Goal: Transaction & Acquisition: Subscribe to service/newsletter

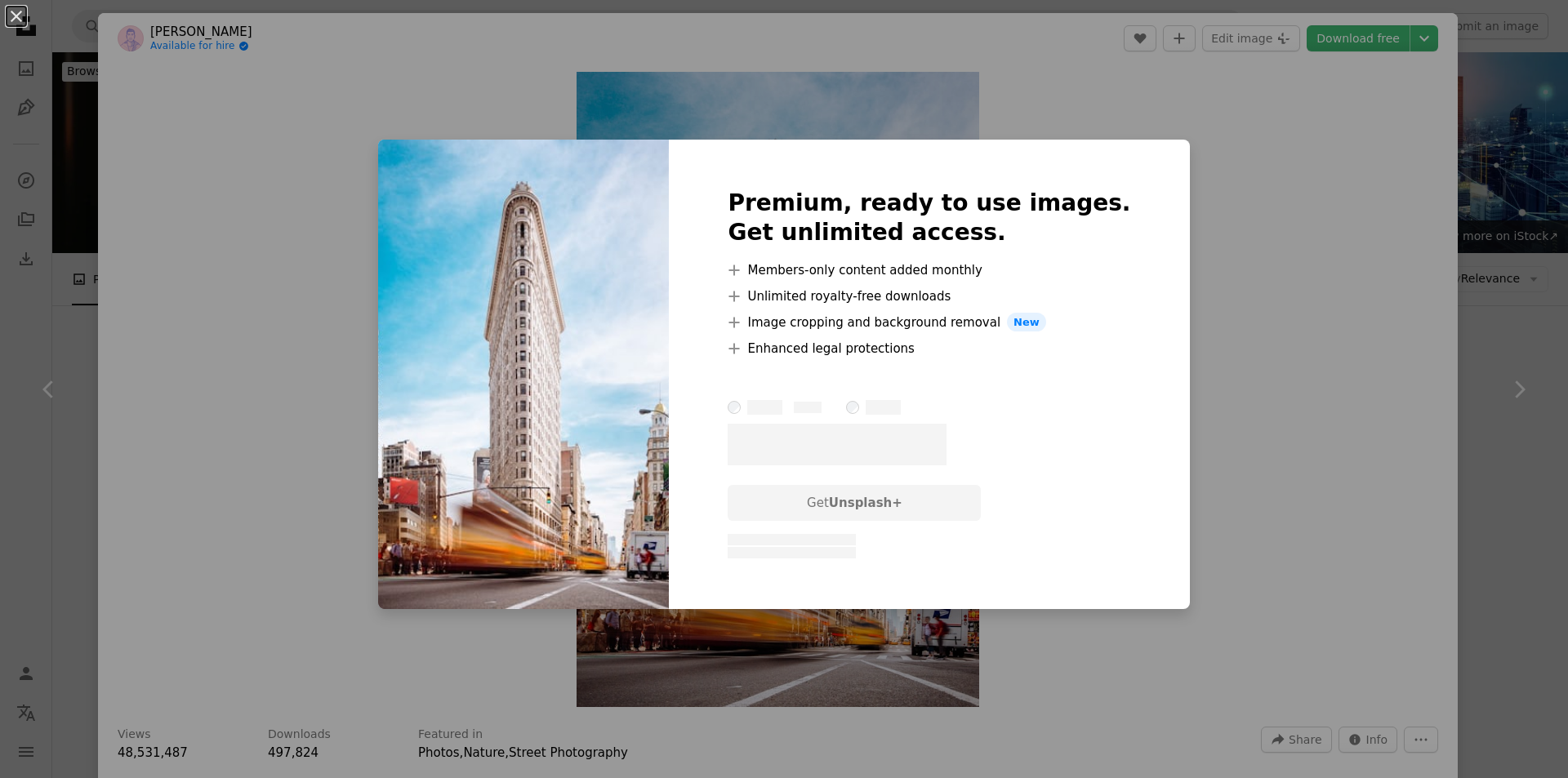
scroll to position [1143, 0]
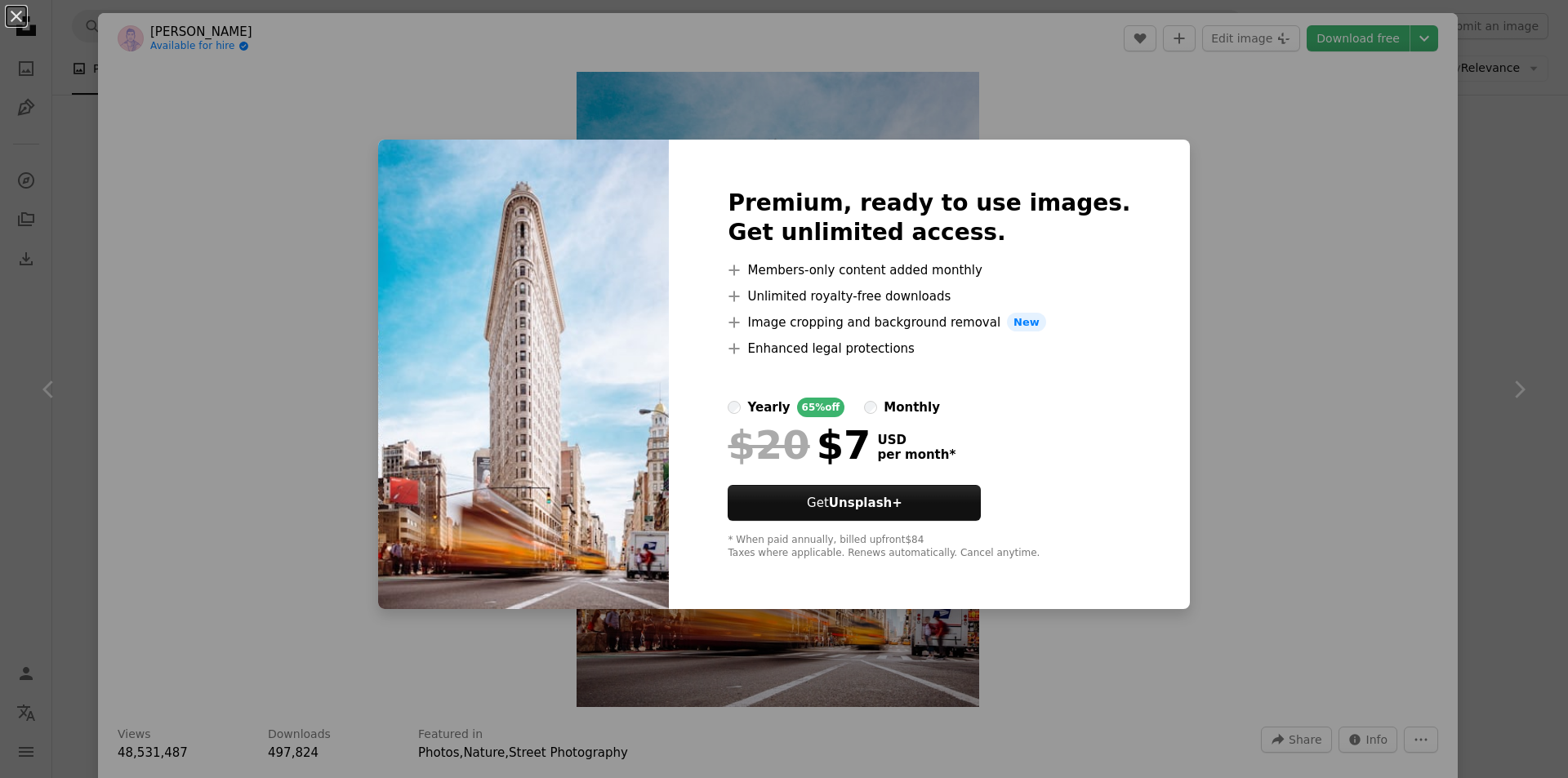
click at [1283, 208] on div "An X shape Premium, ready to use images. Get unlimited access. A plus sign Memb…" at bounding box center [784, 389] width 1568 height 778
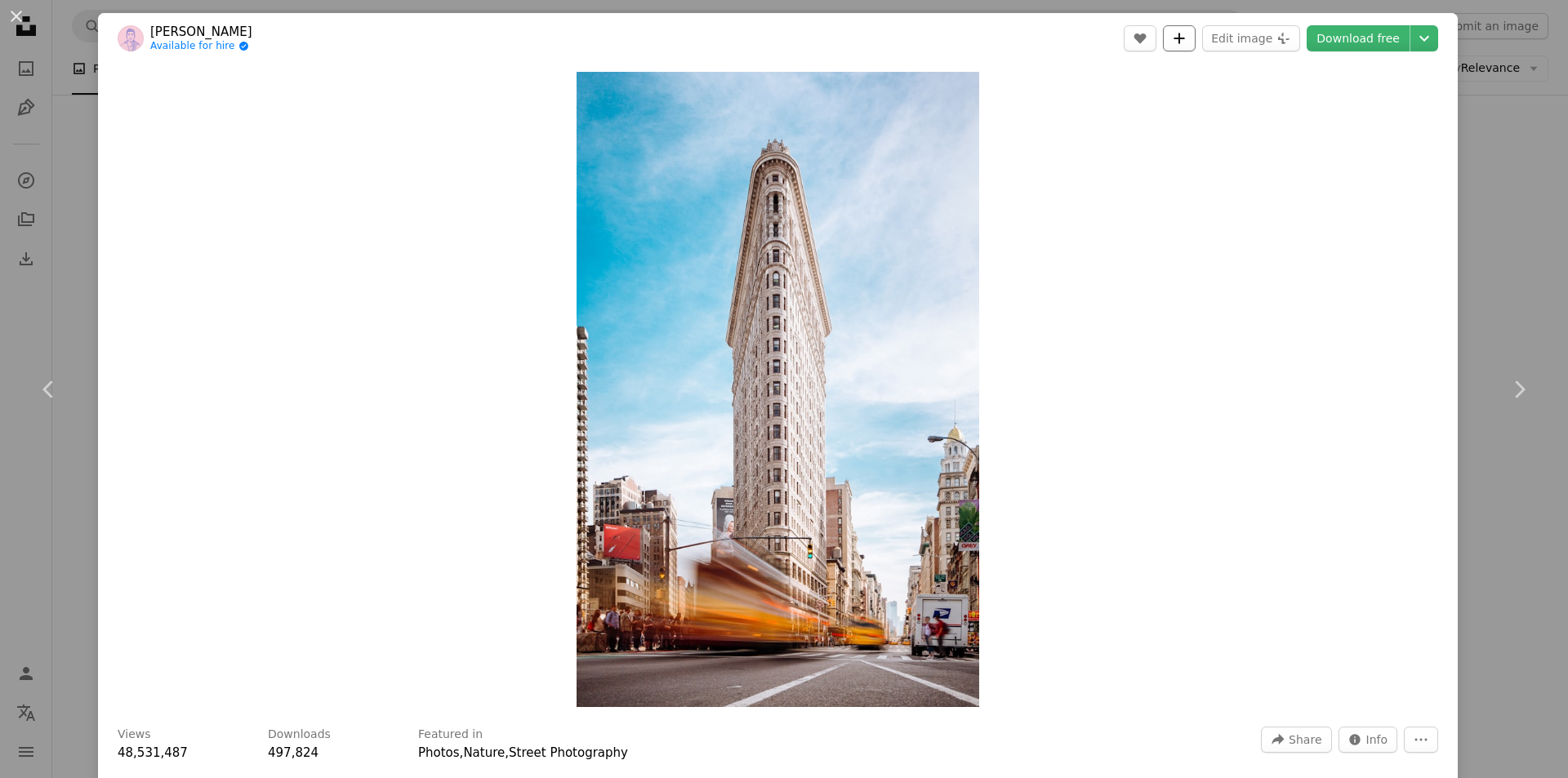
click at [1182, 43] on icon "A plus sign" at bounding box center [1180, 38] width 13 height 13
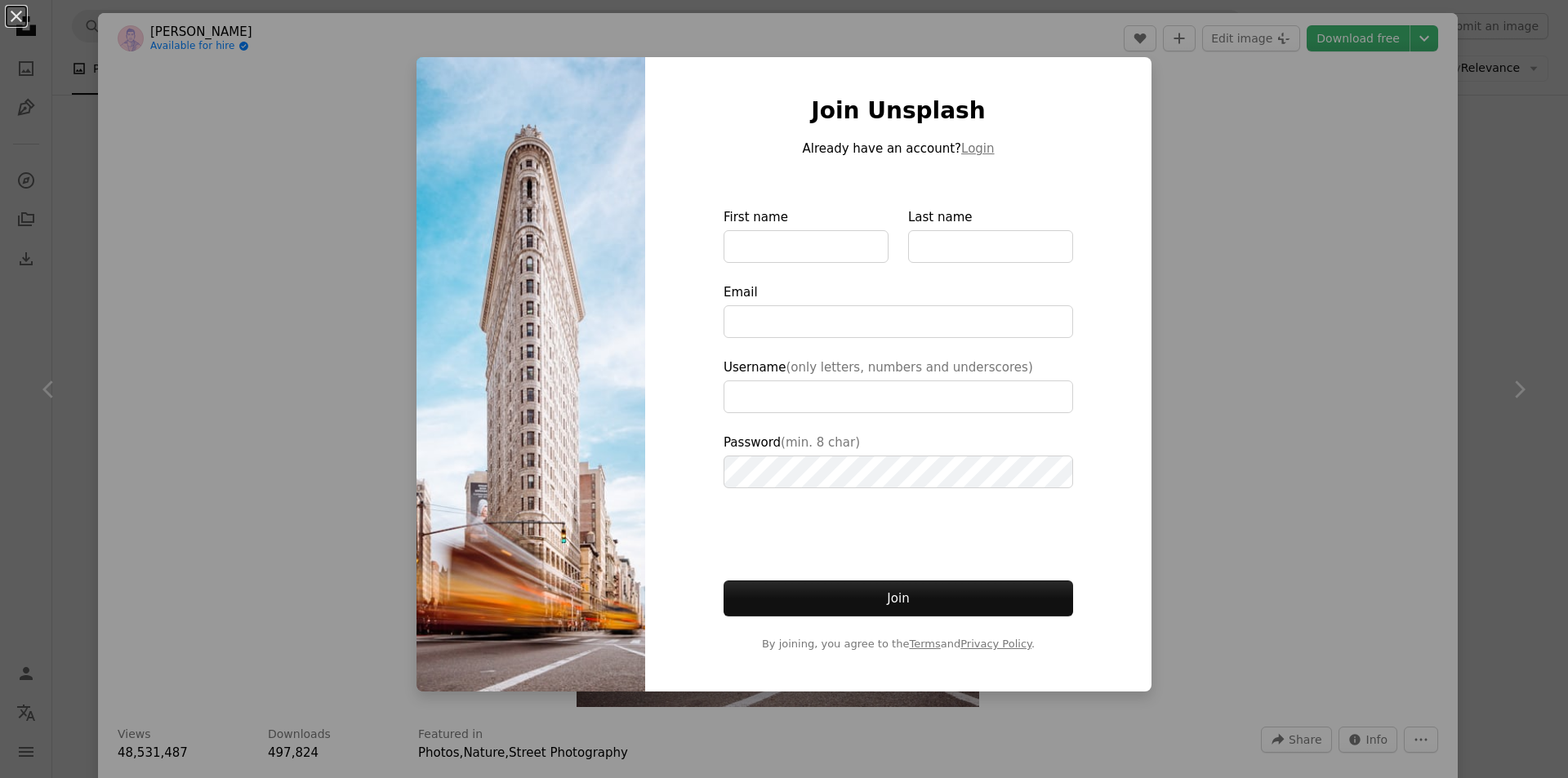
click at [1228, 229] on div "An X shape Join Unsplash Already have an account? Login First name Last name Em…" at bounding box center [784, 389] width 1568 height 778
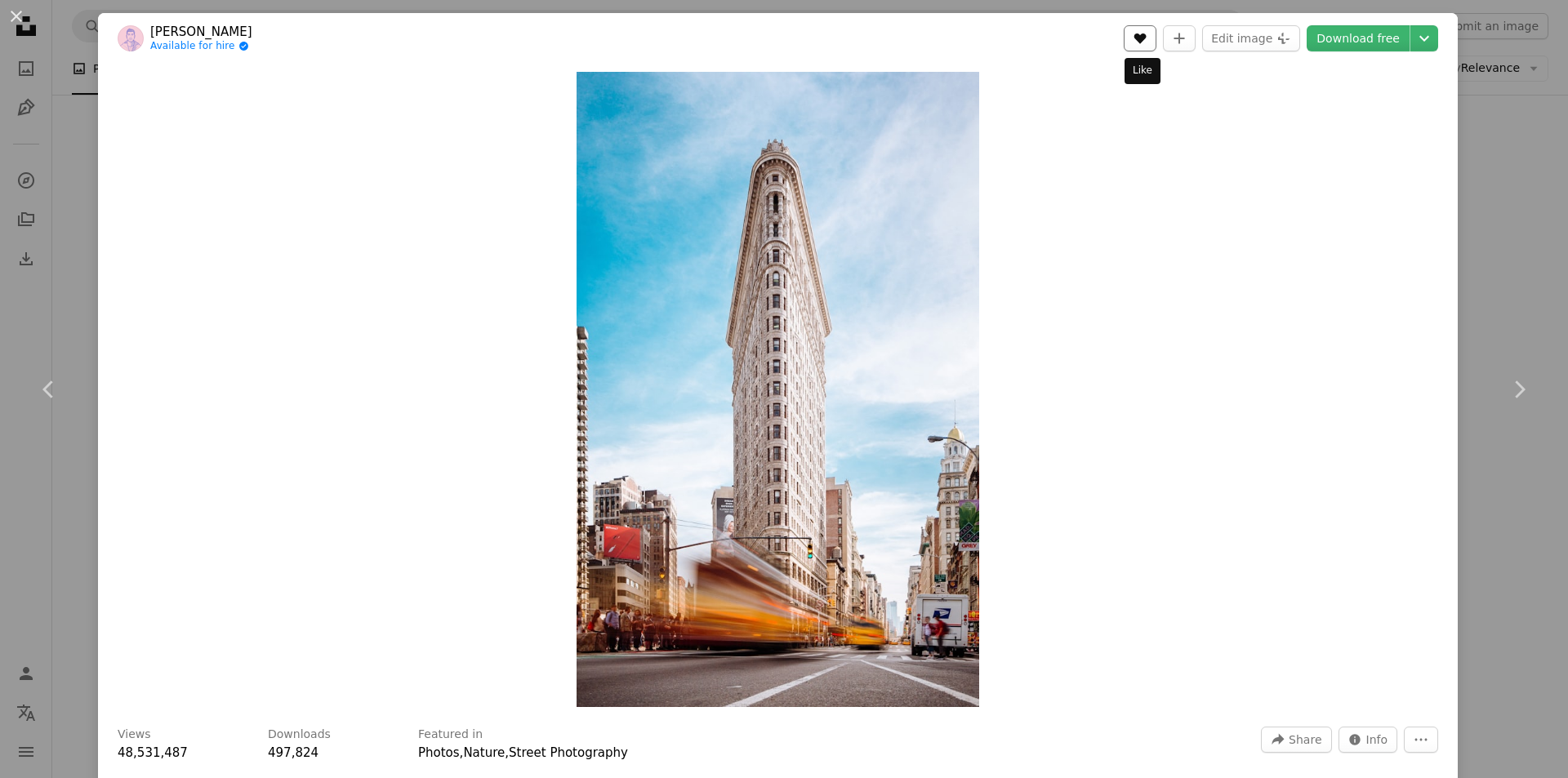
click at [1140, 44] on icon "A heart" at bounding box center [1140, 38] width 13 height 13
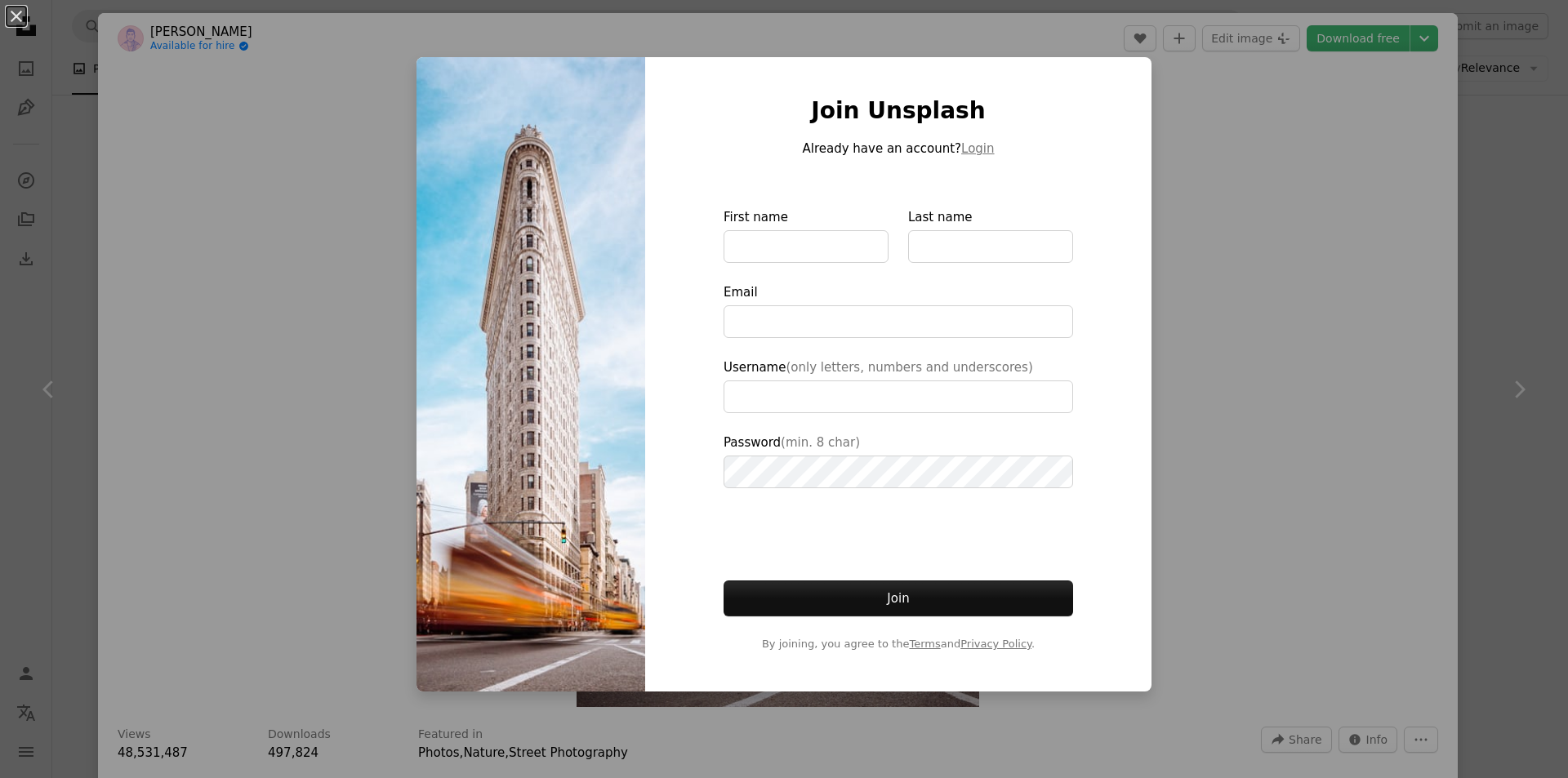
click at [1208, 310] on div "An X shape Join Unsplash Already have an account? Login First name Last name Em…" at bounding box center [784, 389] width 1568 height 778
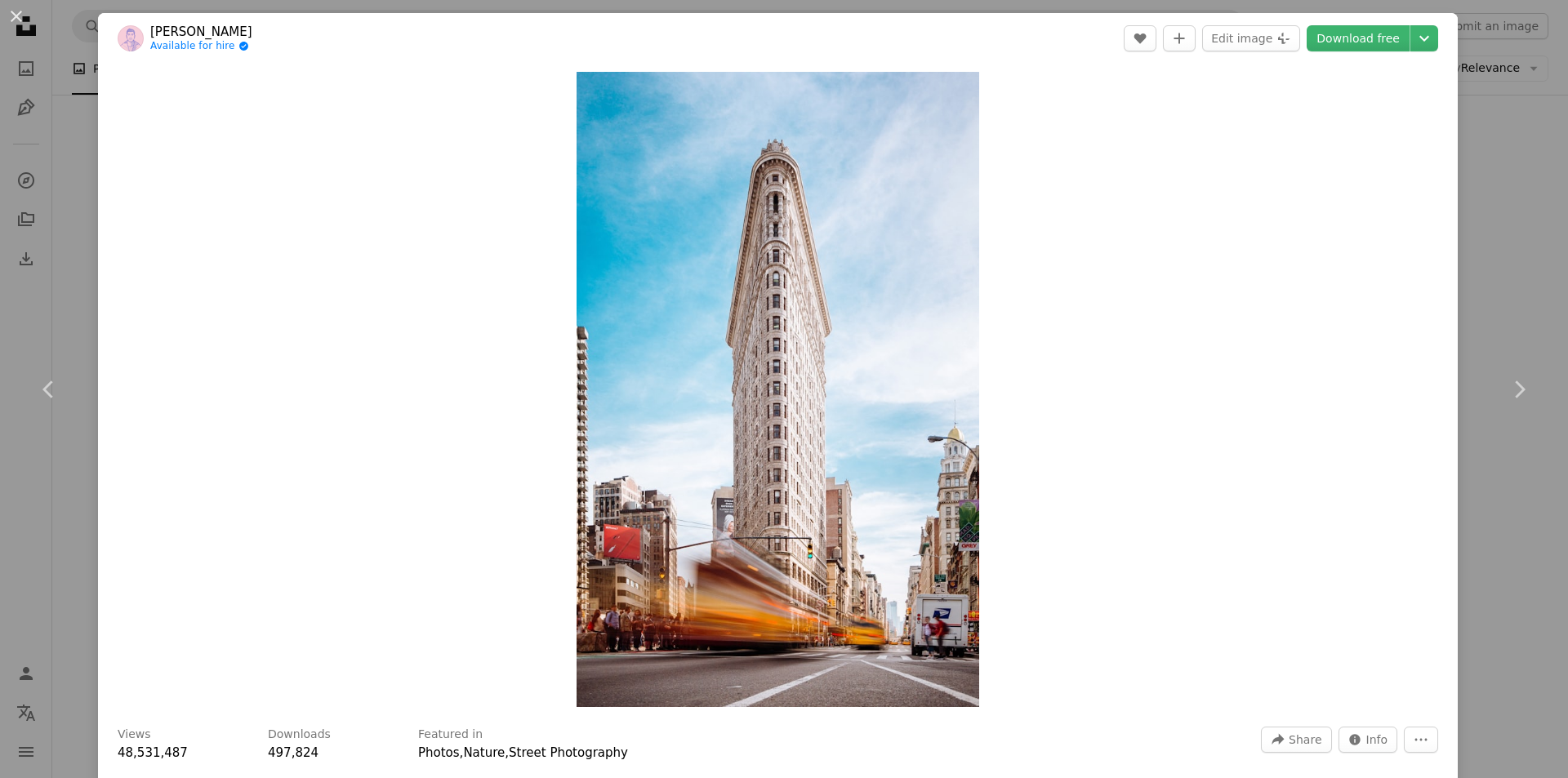
click at [1208, 310] on div "Zoom in" at bounding box center [777, 389] width 1359 height 652
click at [1209, 310] on div "Zoom in" at bounding box center [777, 389] width 1359 height 652
click at [1277, 30] on button "Edit image Plus sign for Unsplash+" at bounding box center [1251, 39] width 98 height 27
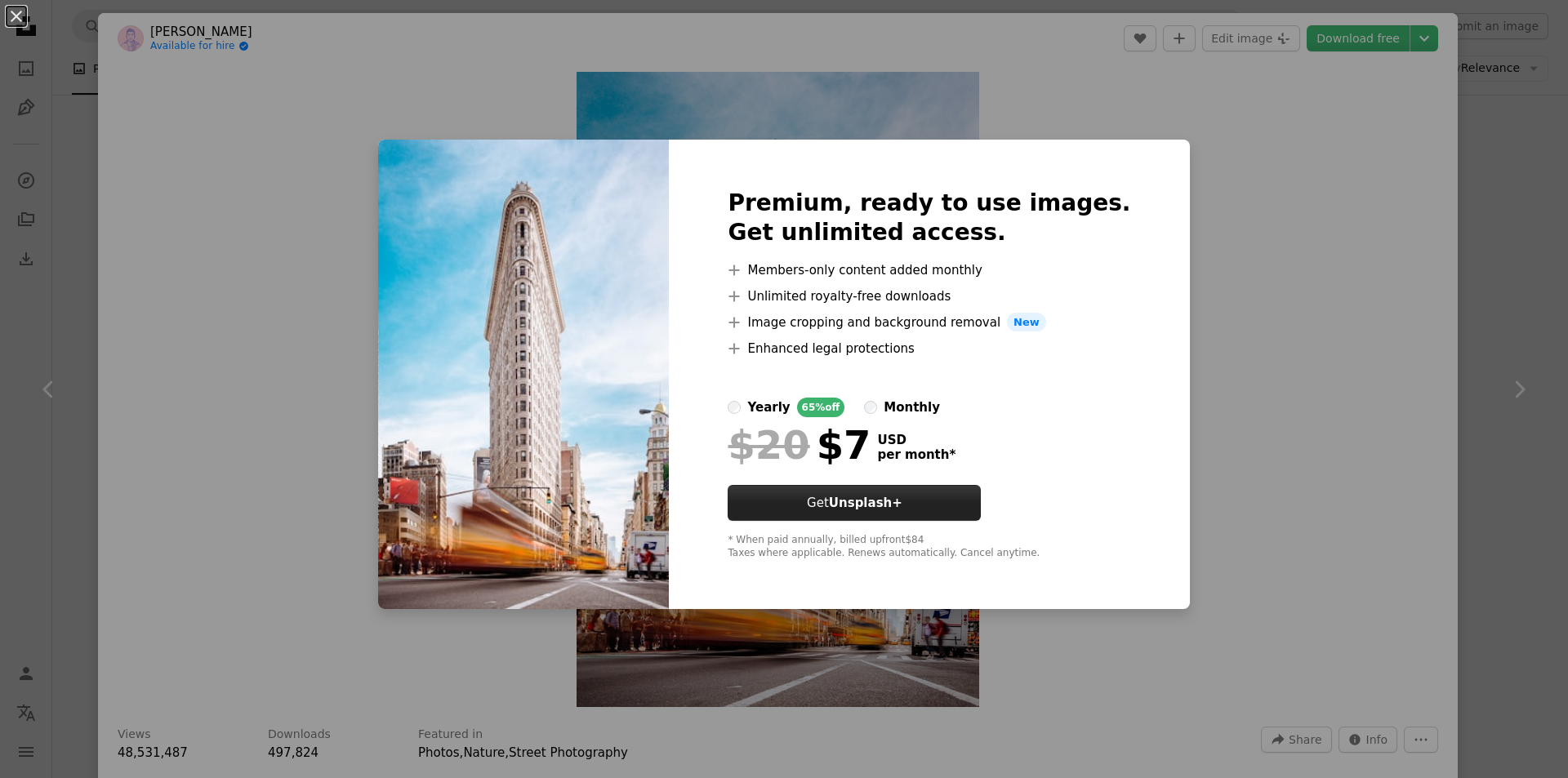
click at [811, 494] on button "Get Unsplash+" at bounding box center [854, 503] width 253 height 36
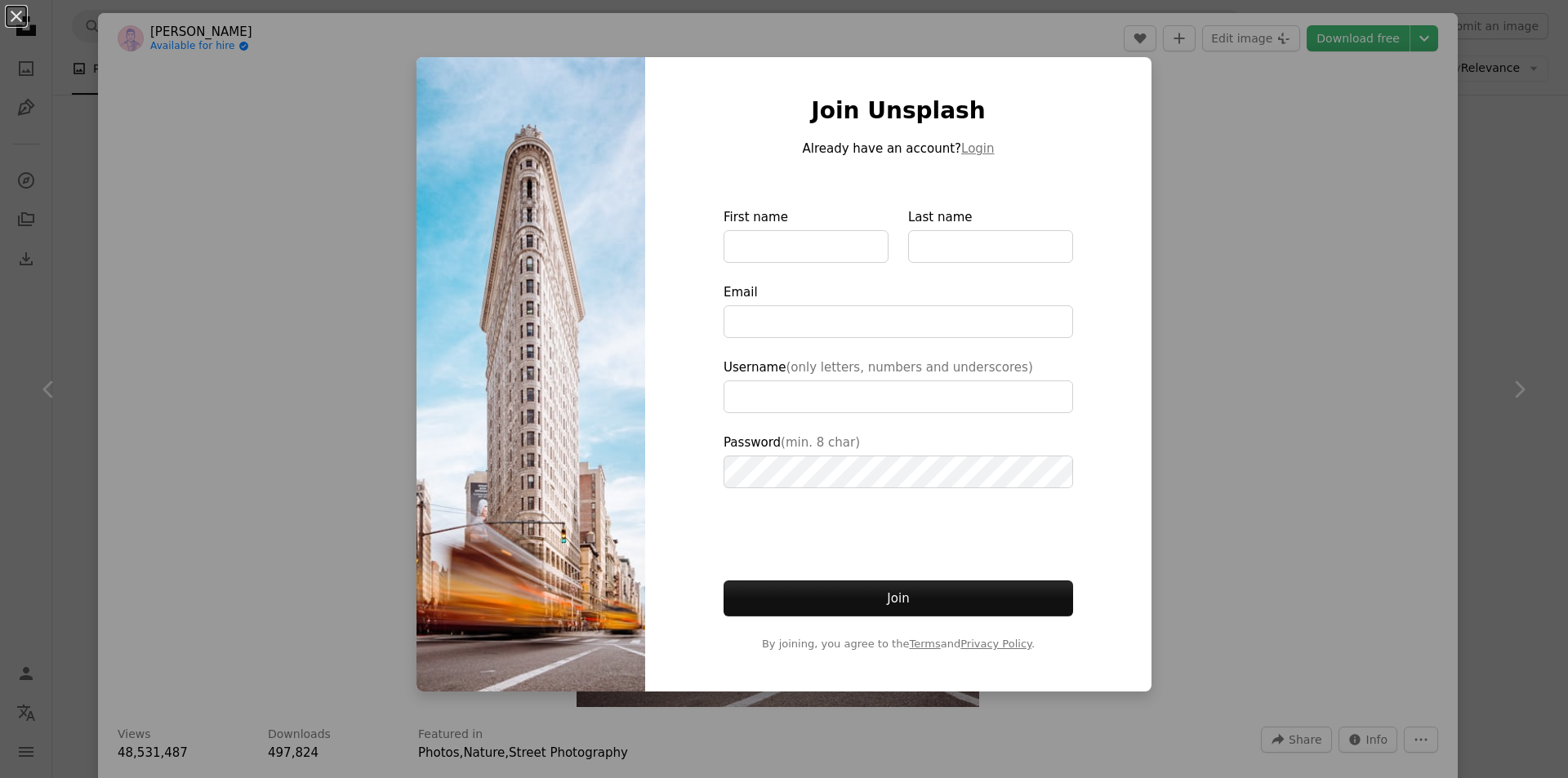
click at [212, 294] on div "An X shape Join Unsplash Already have an account? Login First name Last name Em…" at bounding box center [784, 389] width 1568 height 778
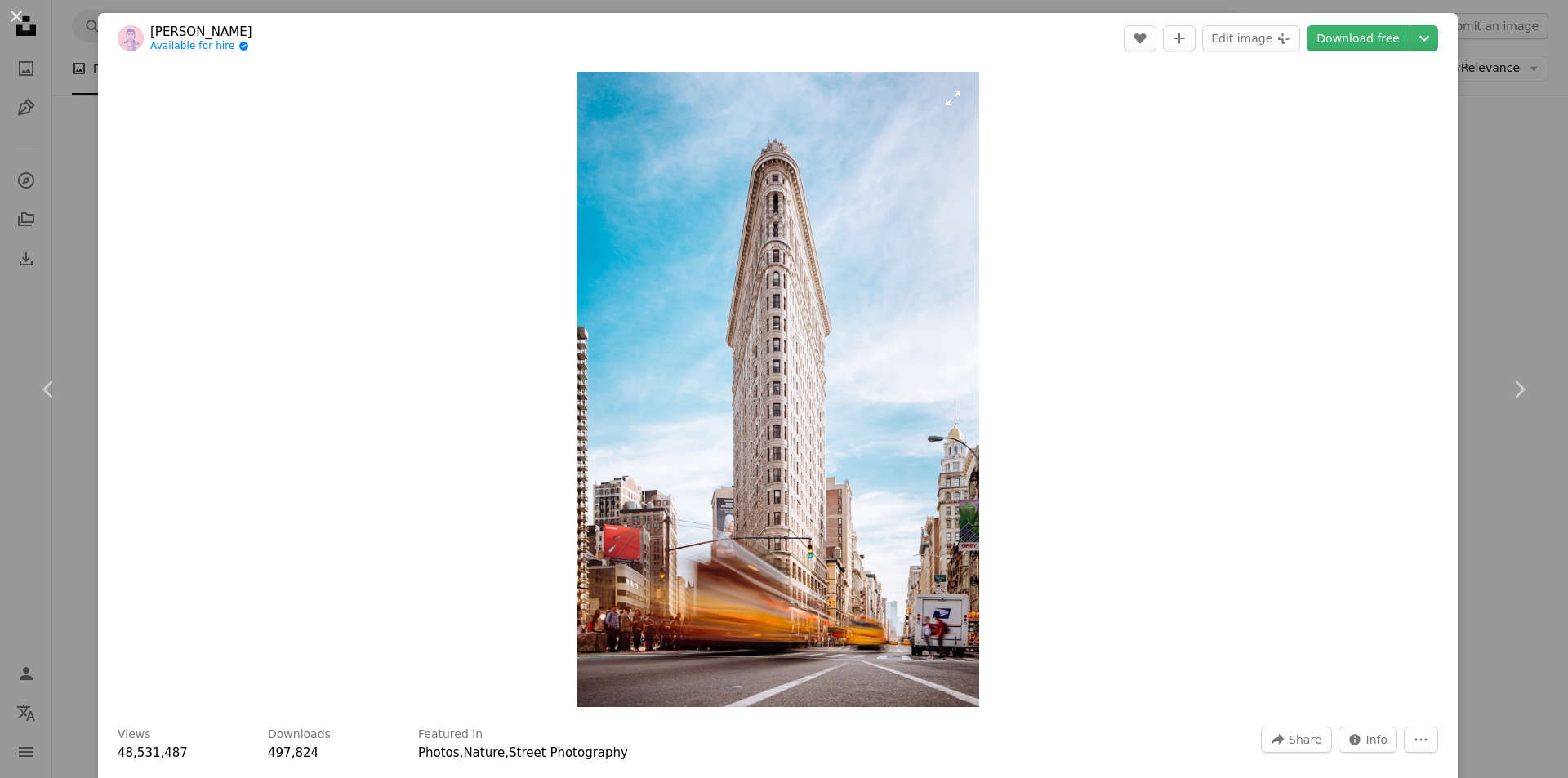
click at [900, 569] on img "Zoom in on this image" at bounding box center [778, 389] width 403 height 635
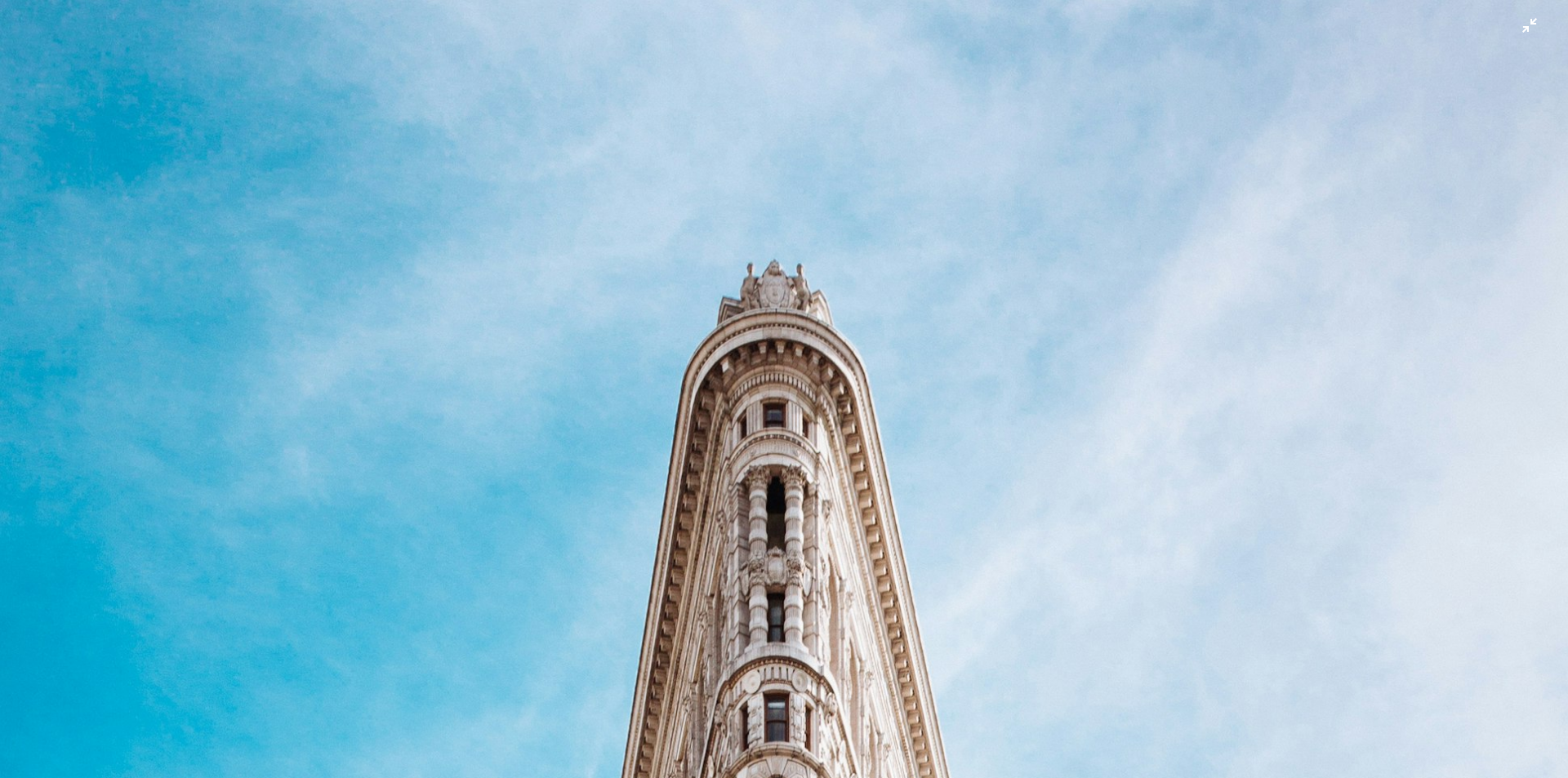
scroll to position [830, 0]
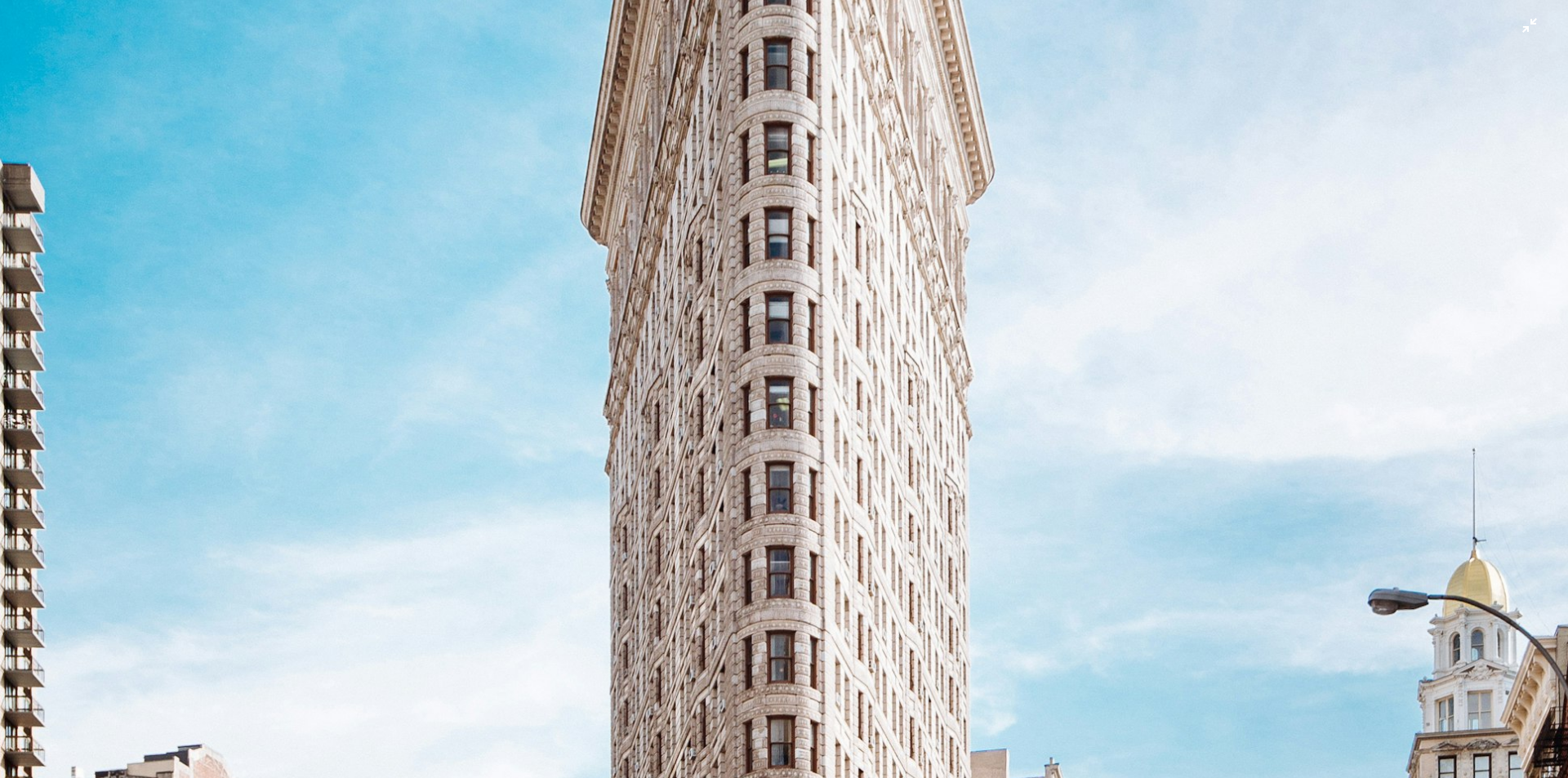
click at [769, 488] on img "Zoom out on this image" at bounding box center [784, 408] width 1570 height 2477
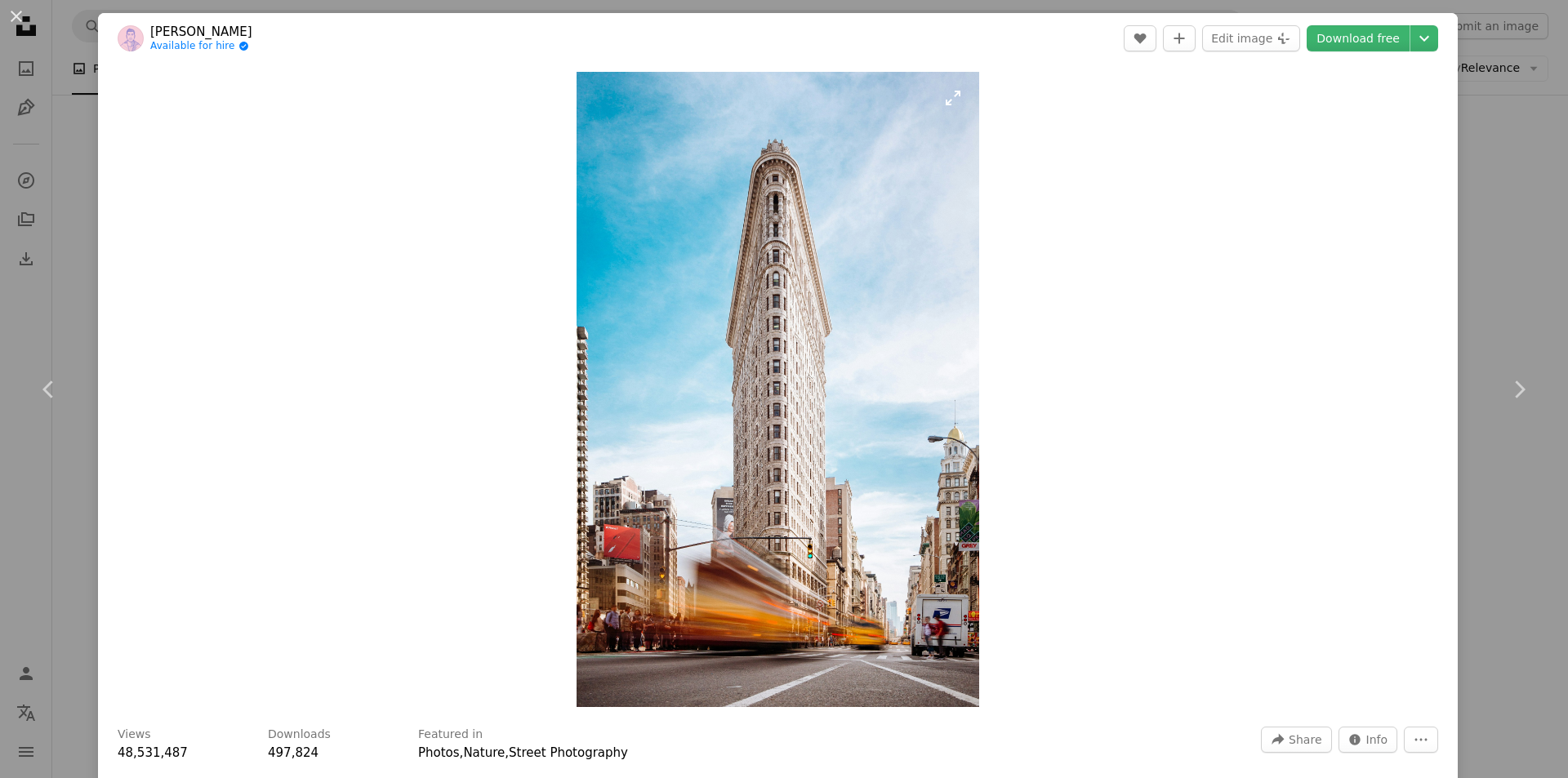
click at [743, 392] on img "Zoom in on this image" at bounding box center [778, 389] width 403 height 635
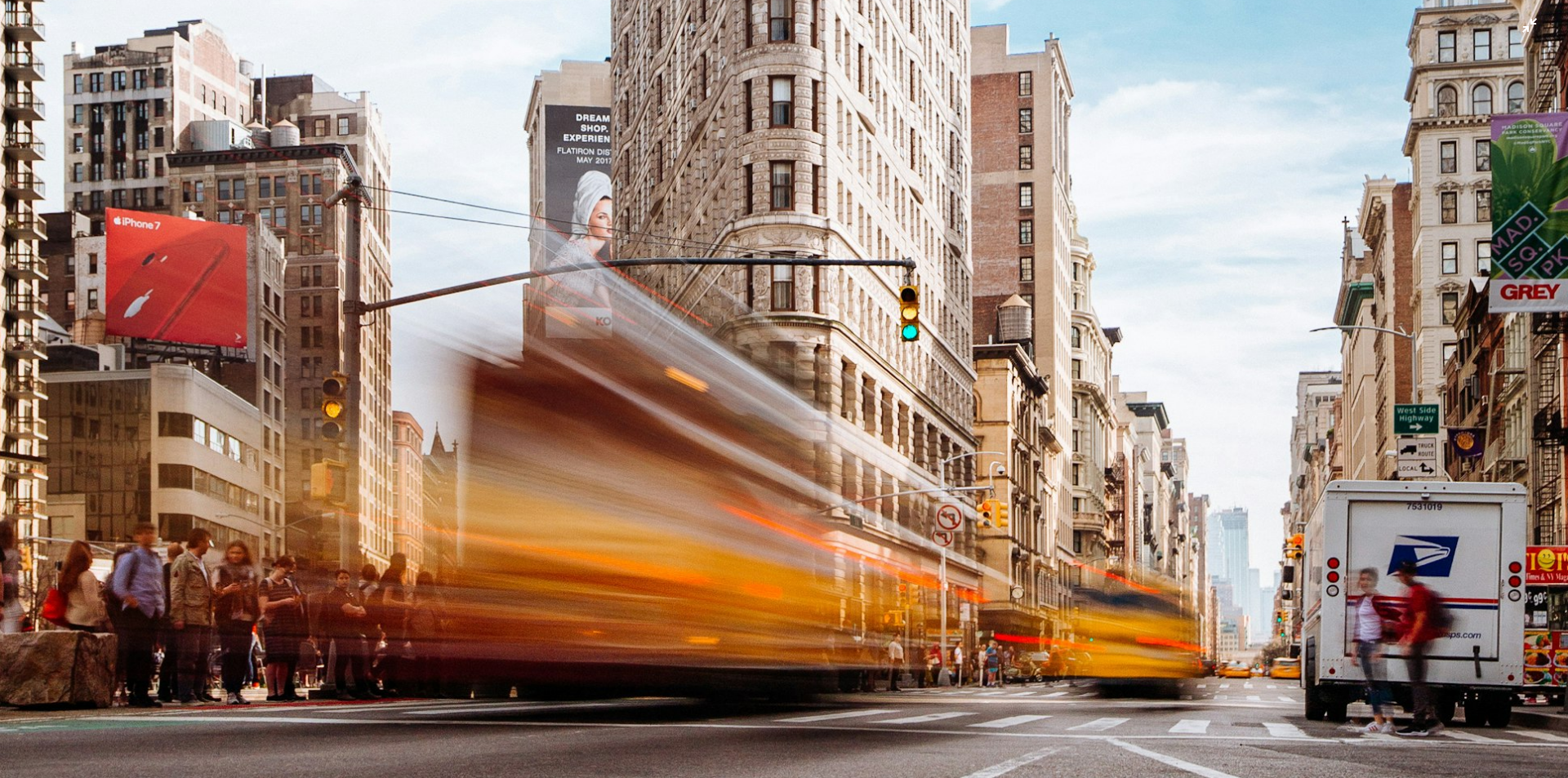
scroll to position [1647, 0]
